Goal: Information Seeking & Learning: Learn about a topic

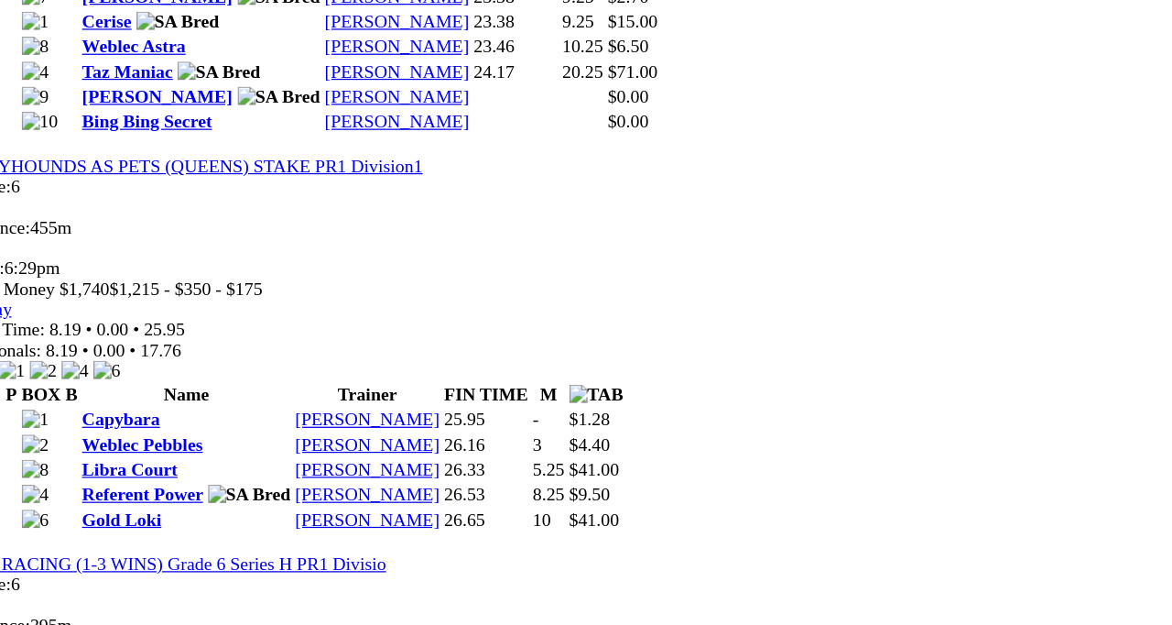
scroll to position [1813, 0]
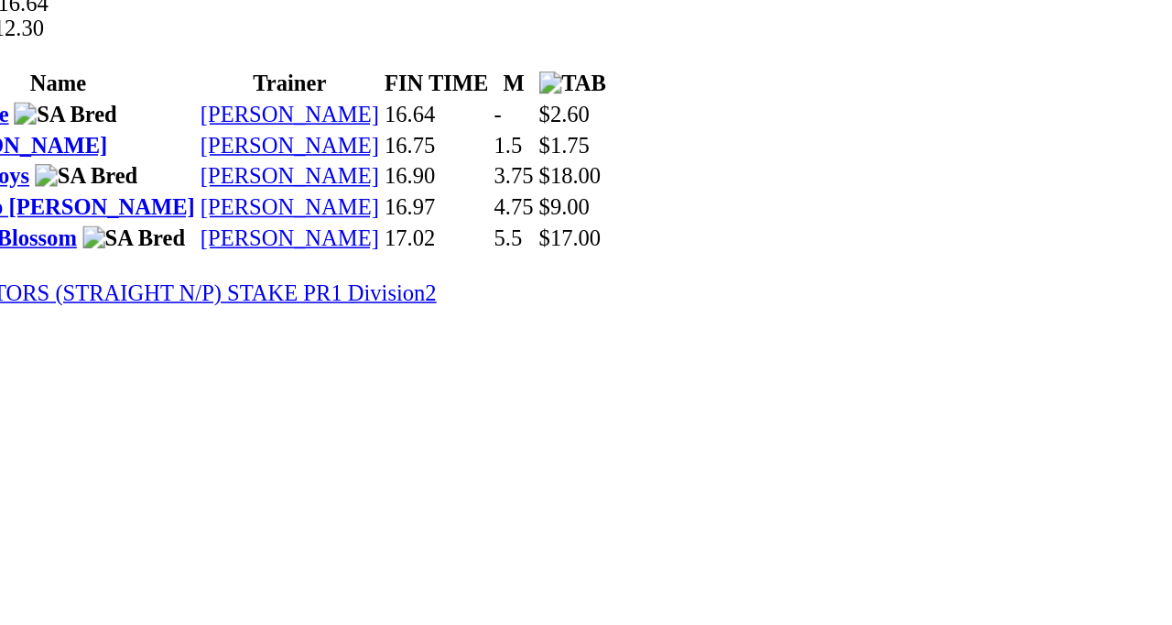
scroll to position [773, 0]
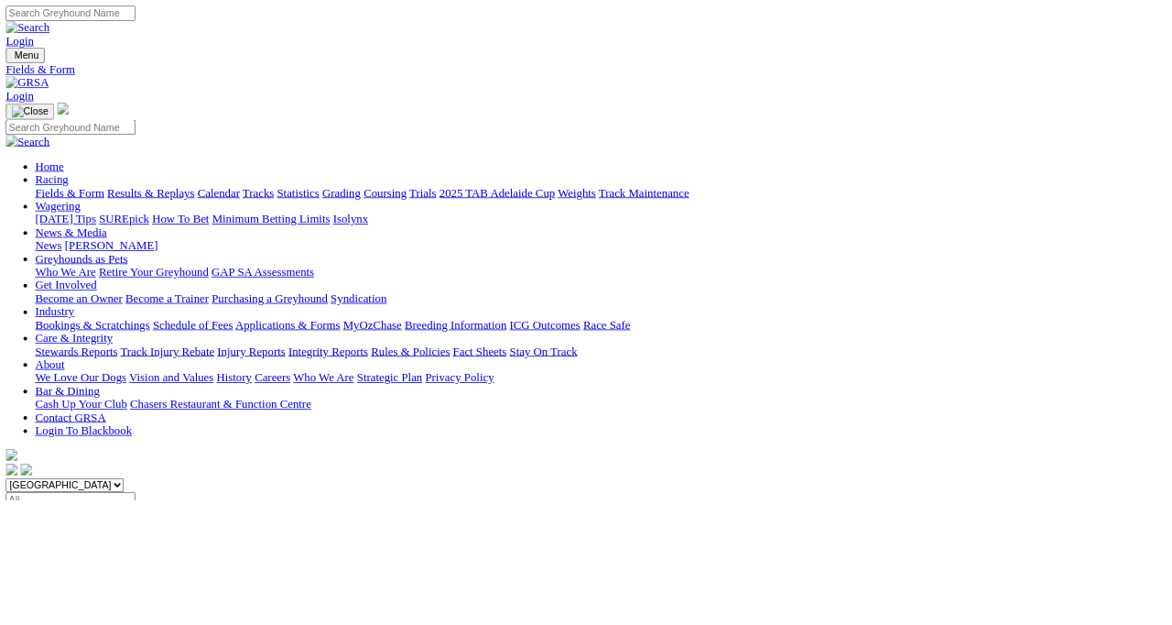
scroll to position [37, 0]
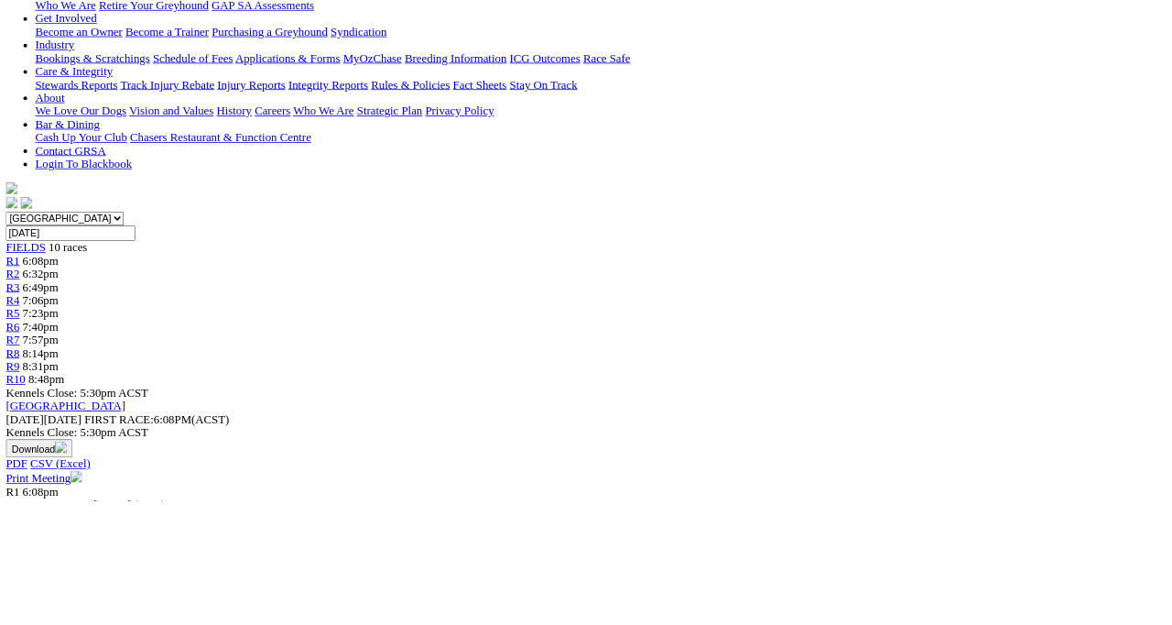
scroll to position [339, 0]
